Goal: Task Accomplishment & Management: Understand process/instructions

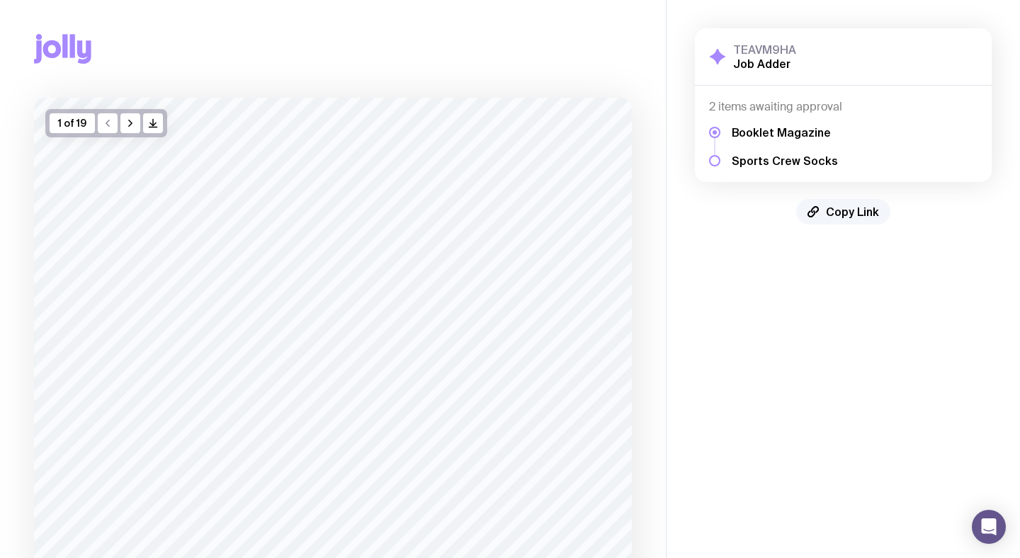
click at [849, 210] on span "Copy Link" at bounding box center [852, 212] width 53 height 14
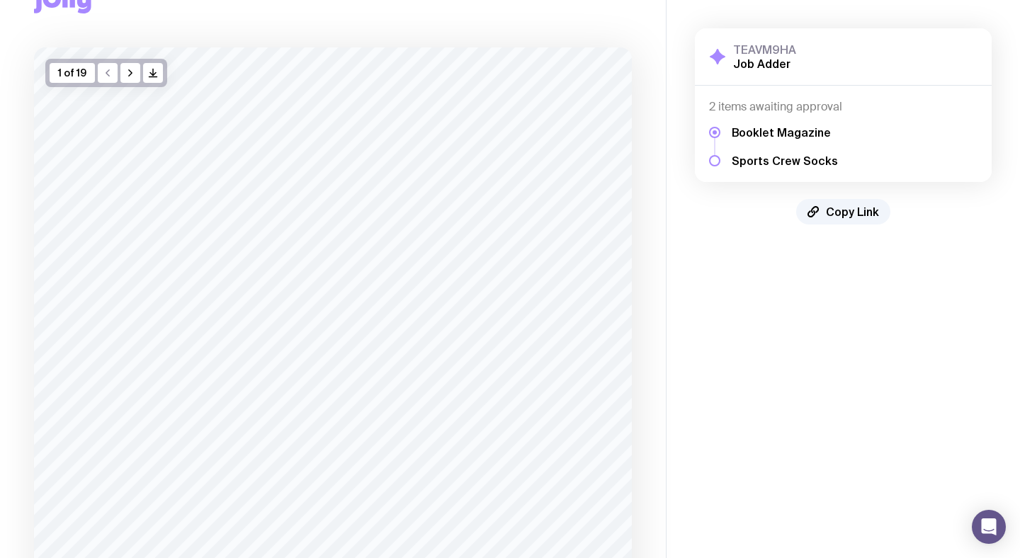
scroll to position [33, 0]
click at [127, 84] on button "button" at bounding box center [130, 90] width 20 height 20
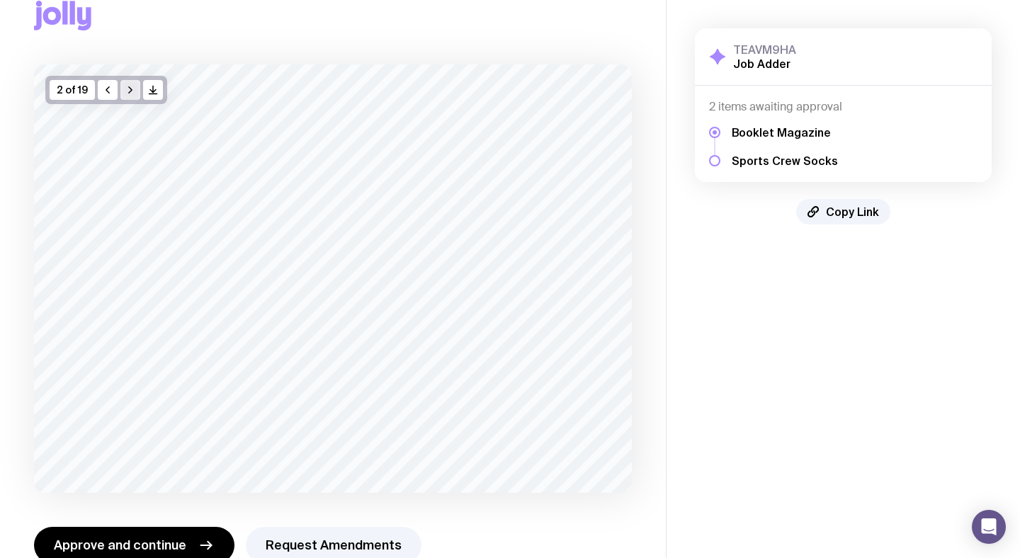
click at [127, 84] on icon "button" at bounding box center [130, 89] width 11 height 11
click at [127, 84] on button "button" at bounding box center [130, 90] width 20 height 20
click at [127, 84] on icon "button" at bounding box center [130, 89] width 11 height 11
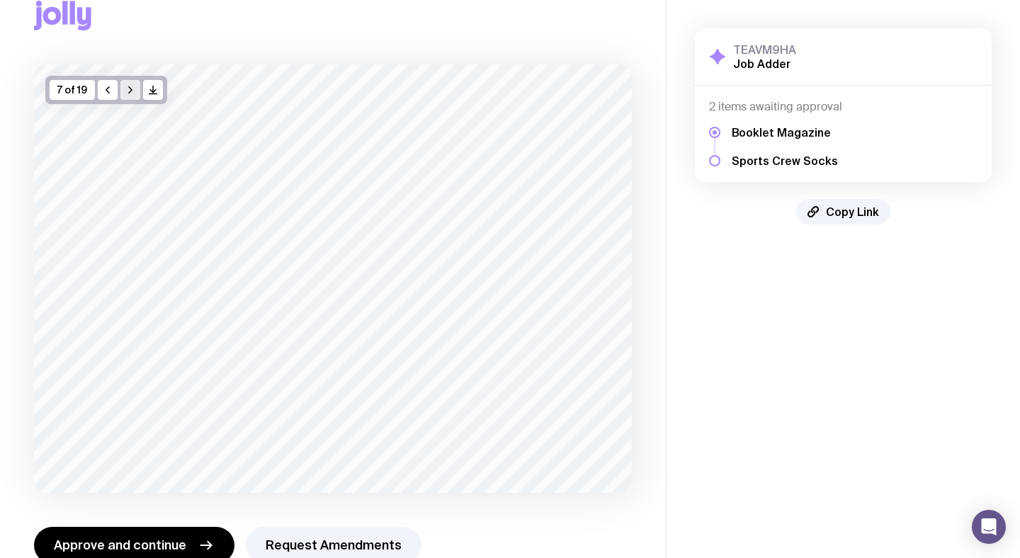
click at [127, 84] on icon "button" at bounding box center [130, 89] width 11 height 11
click at [127, 84] on button "button" at bounding box center [130, 90] width 20 height 20
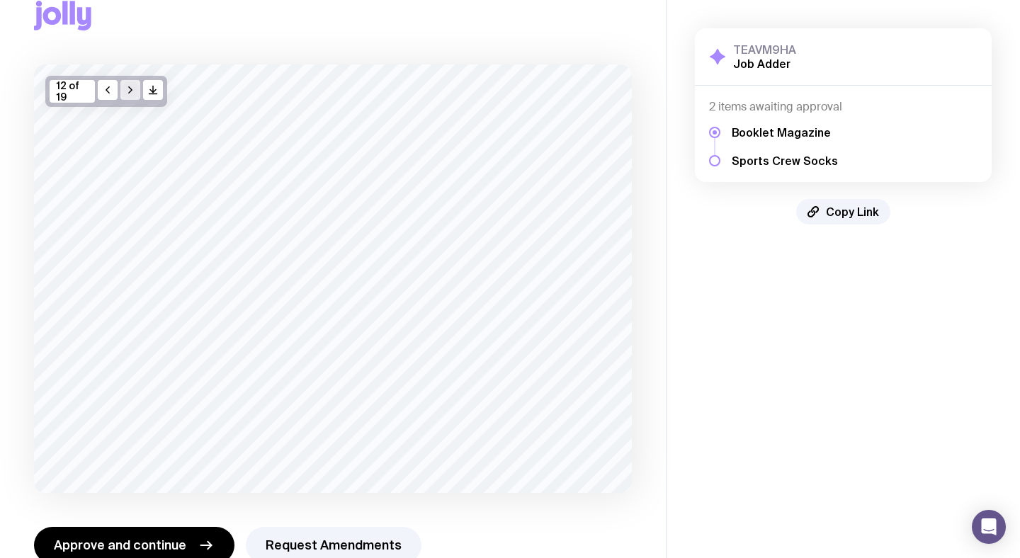
click at [127, 84] on icon "button" at bounding box center [130, 89] width 11 height 11
click at [127, 84] on button "button" at bounding box center [130, 90] width 20 height 20
click at [127, 84] on icon "button" at bounding box center [130, 89] width 11 height 11
click at [127, 84] on button "button" at bounding box center [130, 90] width 20 height 20
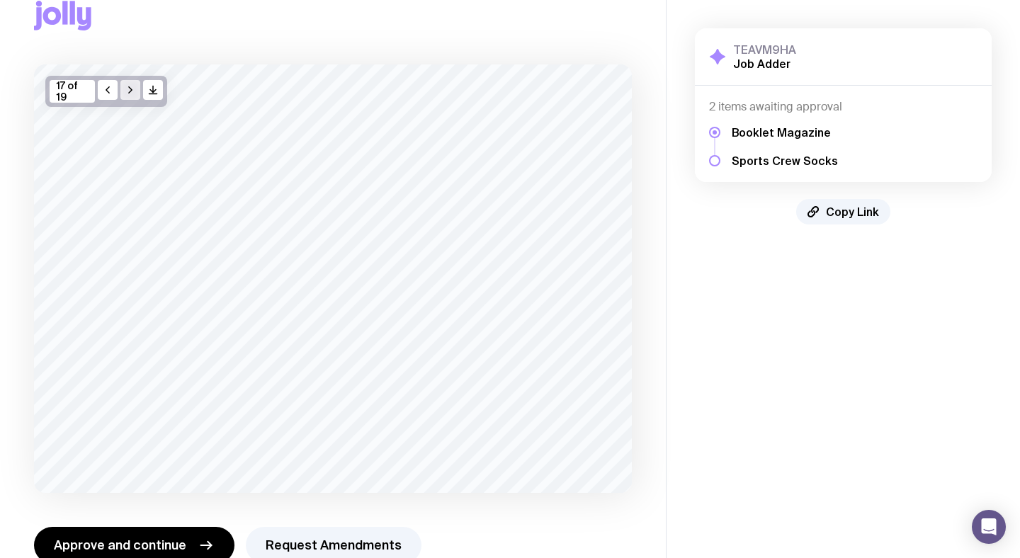
click at [127, 84] on icon "button" at bounding box center [130, 89] width 11 height 11
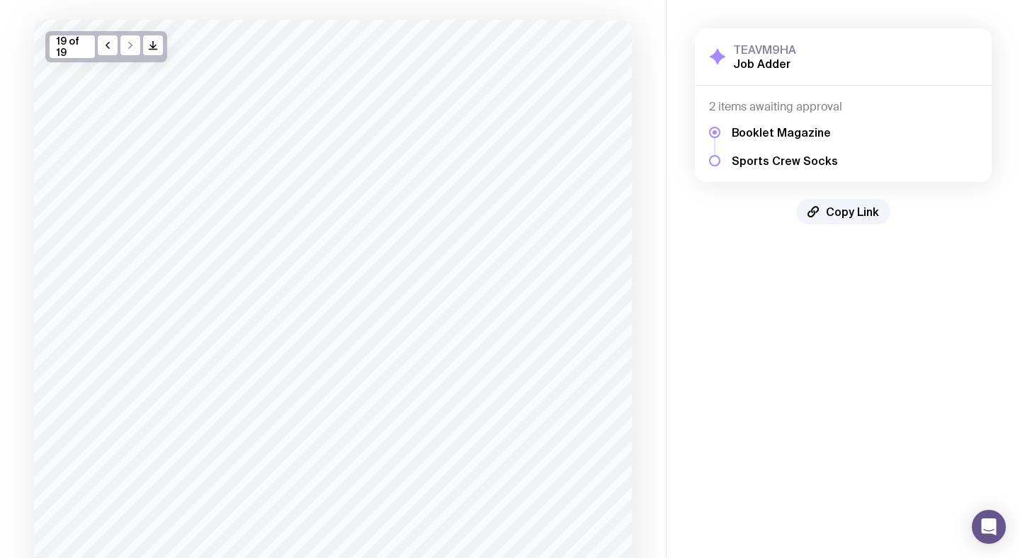
scroll to position [106, 0]
click at [786, 162] on h5 "Sports Crew Socks" at bounding box center [785, 161] width 106 height 14
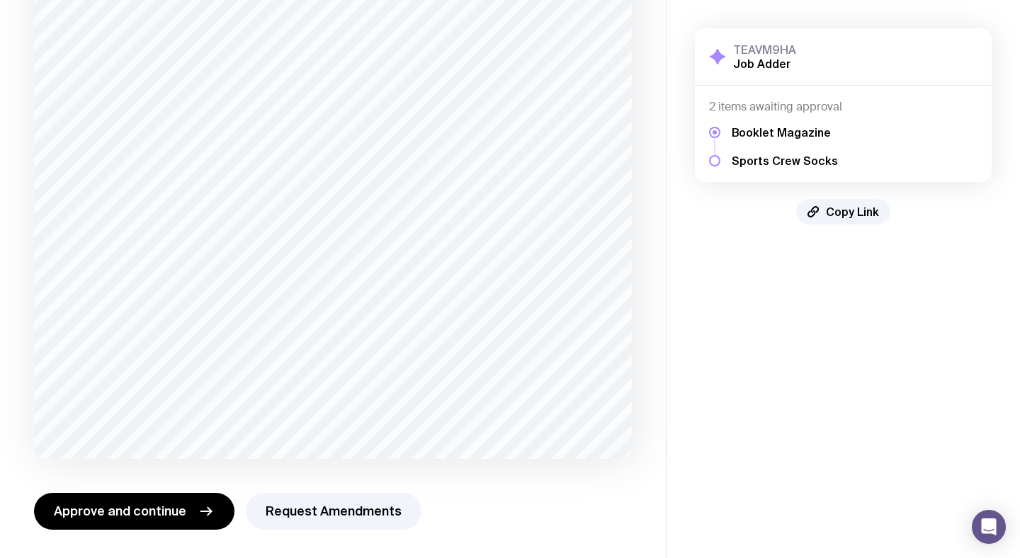
scroll to position [0, 0]
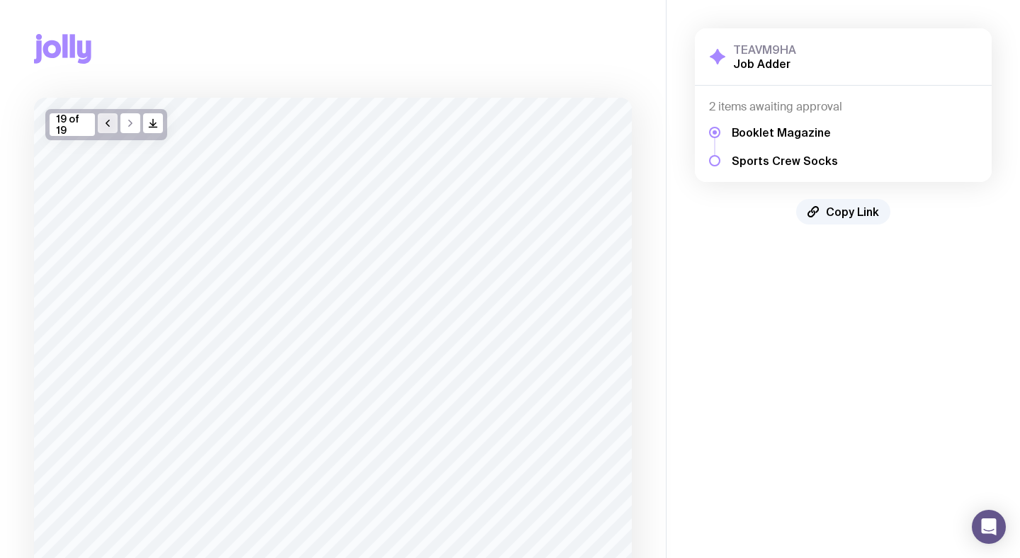
click at [106, 125] on icon "button" at bounding box center [107, 123] width 11 height 11
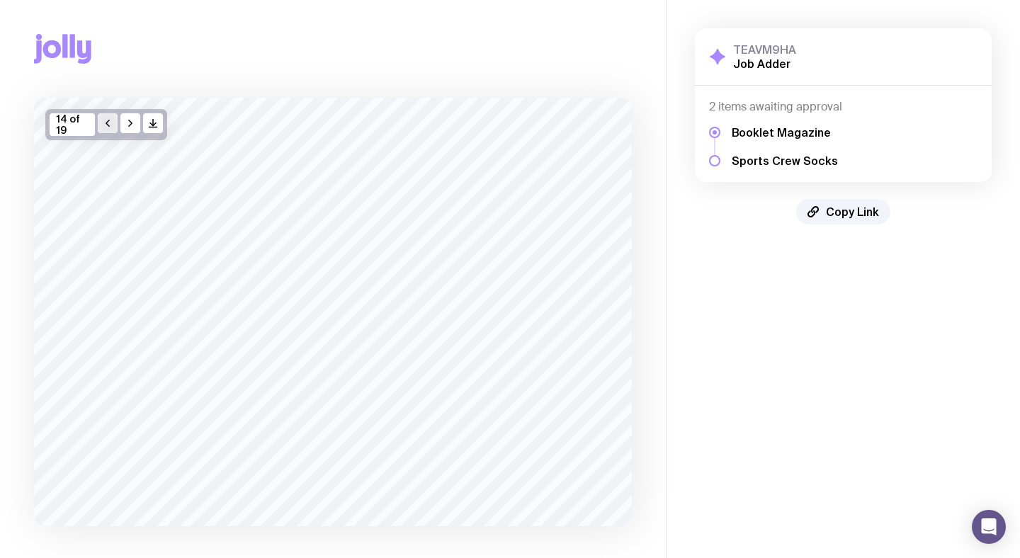
click at [106, 125] on icon "button" at bounding box center [107, 123] width 11 height 11
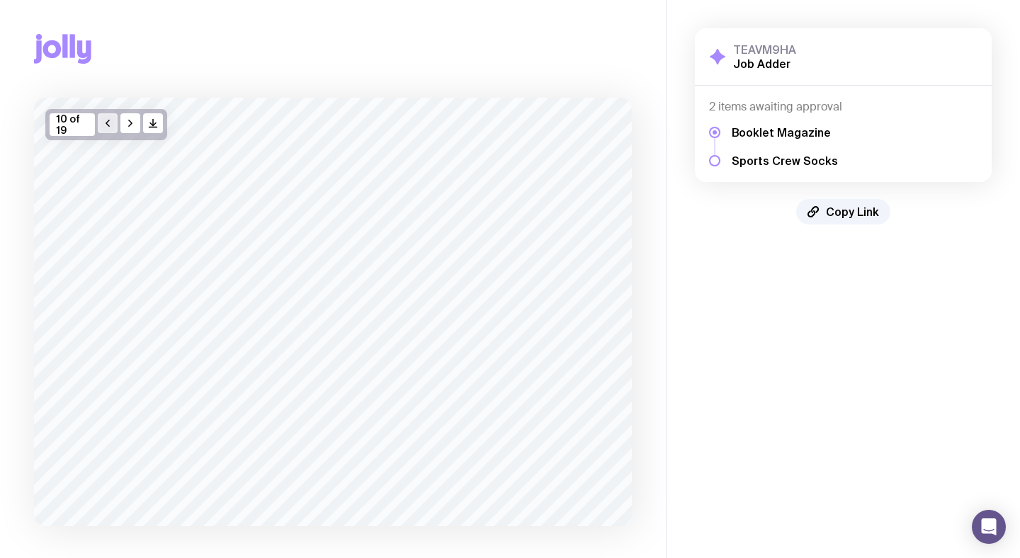
click at [106, 125] on icon "button" at bounding box center [107, 123] width 11 height 11
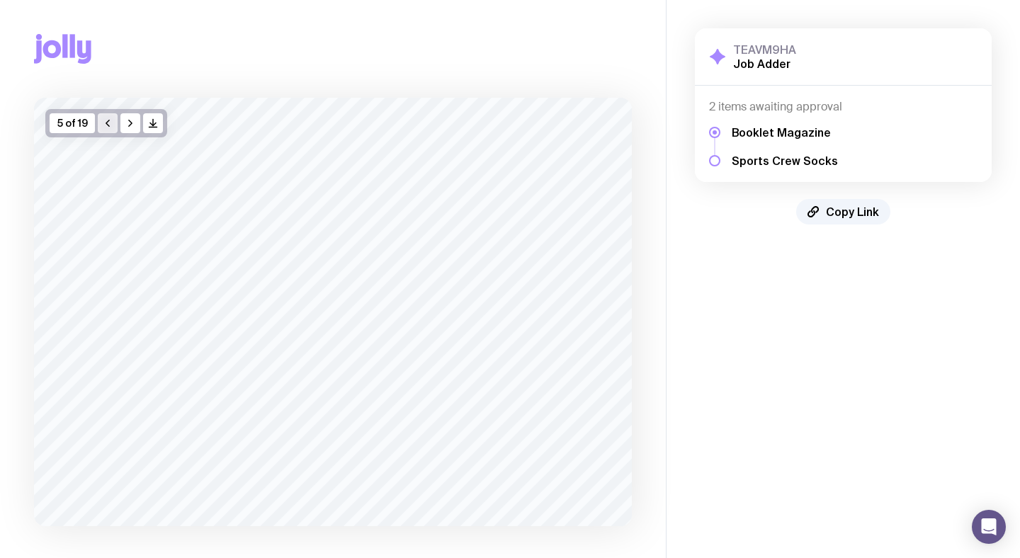
click at [106, 125] on icon "button" at bounding box center [107, 123] width 11 height 11
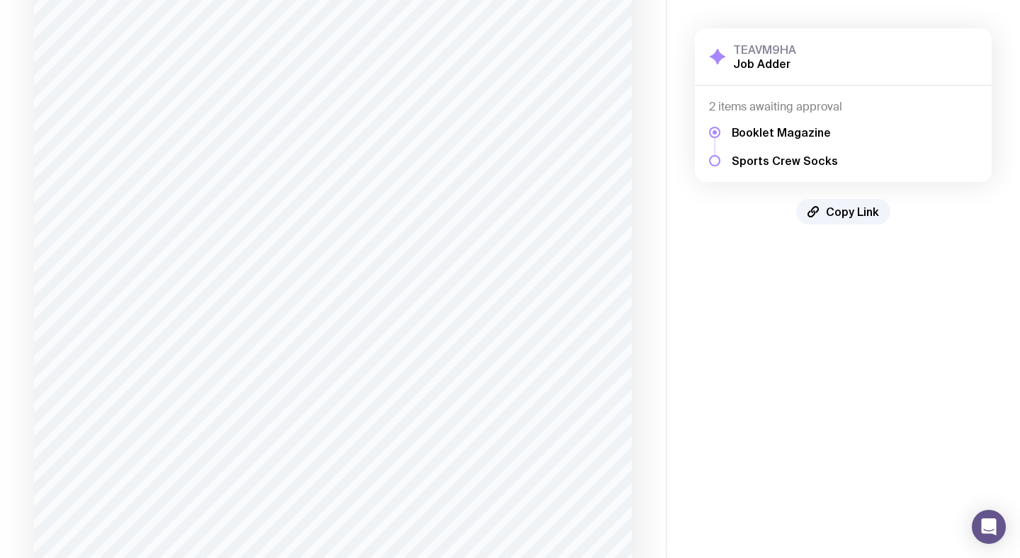
scroll to position [468, 0]
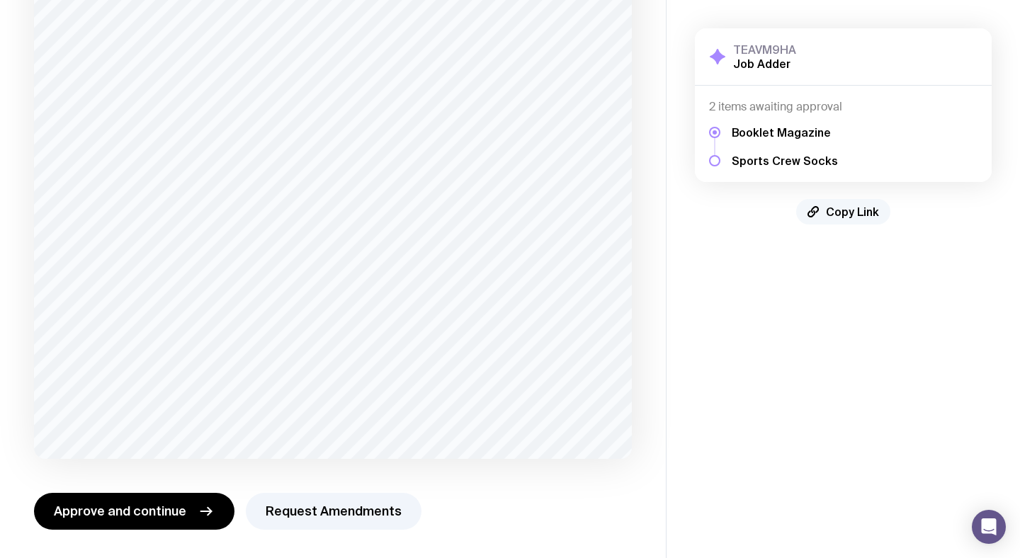
click at [832, 211] on span "Copy Link" at bounding box center [852, 212] width 53 height 14
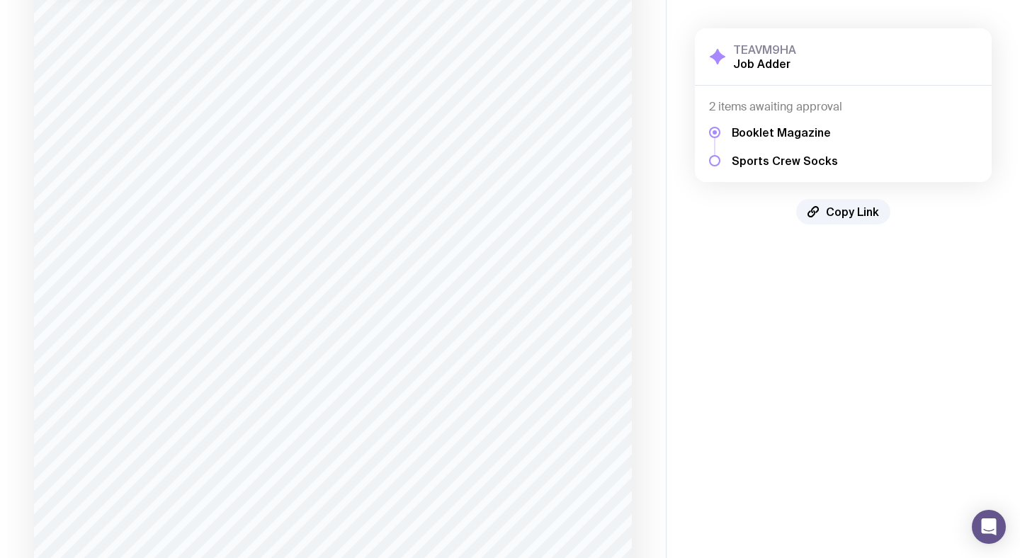
scroll to position [0, 0]
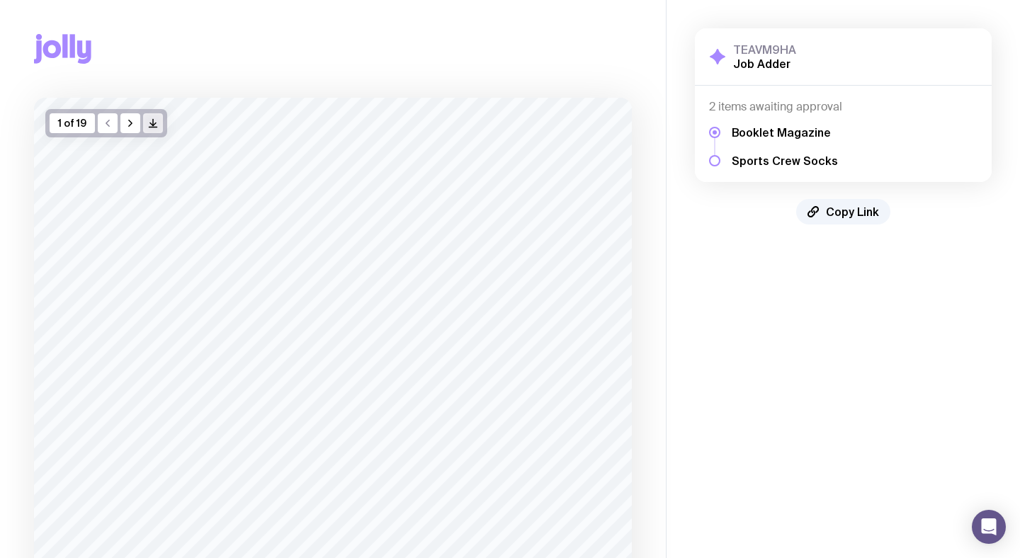
click at [152, 121] on icon "/> />" at bounding box center [152, 123] width 11 height 11
click at [735, 164] on h5 "Sports Crew Socks" at bounding box center [785, 161] width 106 height 14
click at [722, 160] on div "Booklet Magazine Sports Crew Socks" at bounding box center [843, 141] width 269 height 54
click at [720, 160] on div at bounding box center [714, 160] width 11 height 11
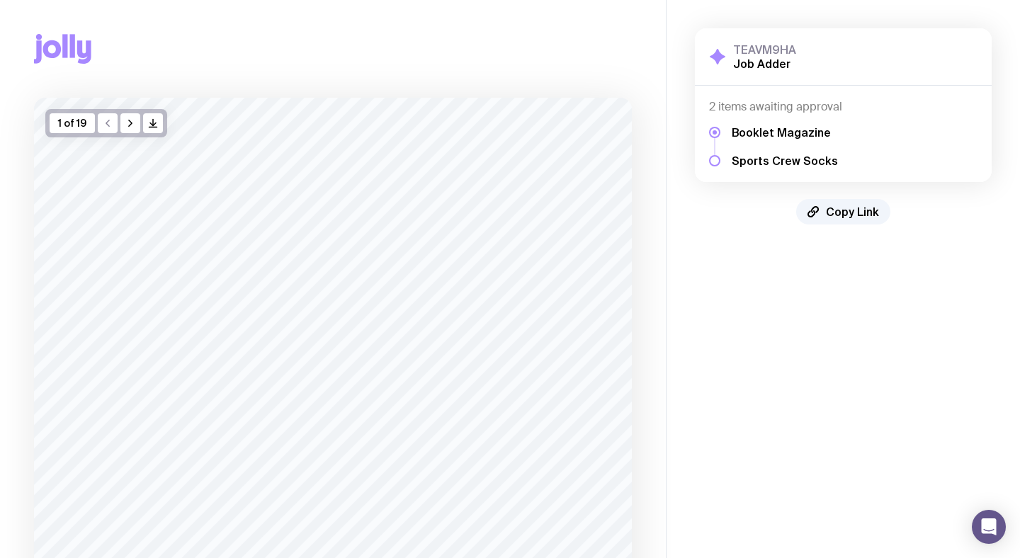
click at [720, 160] on div at bounding box center [714, 160] width 11 height 11
click at [732, 160] on h5 "Sports Crew Socks" at bounding box center [785, 161] width 106 height 14
click at [738, 160] on h5 "Sports Crew Socks" at bounding box center [785, 161] width 106 height 14
click at [703, 167] on div "2 items awaiting approval Booklet Magazine Sports Crew Socks" at bounding box center [843, 134] width 297 height 96
